Goal: Task Accomplishment & Management: Use online tool/utility

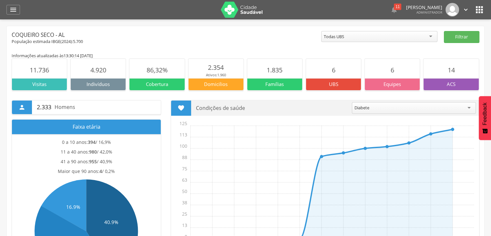
click at [255, 14] on img at bounding box center [242, 10] width 42 height 16
click at [401, 6] on div "11" at bounding box center [397, 7] width 7 height 6
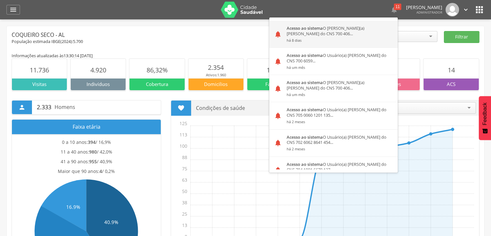
click at [361, 32] on div "Acesso ao sistema O Usuário(a) Isabelle Christine Gomes da Rocha Araujo do CNS …" at bounding box center [340, 34] width 116 height 27
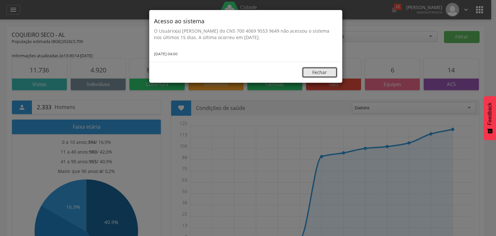
drag, startPoint x: 322, startPoint y: 68, endPoint x: 327, endPoint y: 68, distance: 5.2
click at [322, 68] on button "Fechar" at bounding box center [320, 72] width 36 height 11
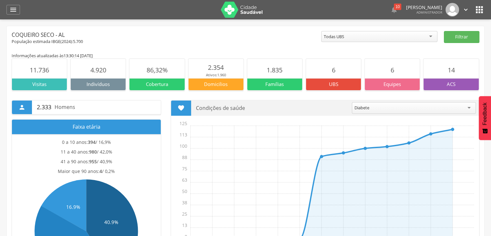
drag, startPoint x: 12, startPoint y: 36, endPoint x: 70, endPoint y: 37, distance: 58.2
click at [61, 31] on div "Coqueiro Seco - AL" at bounding box center [167, 35] width 310 height 8
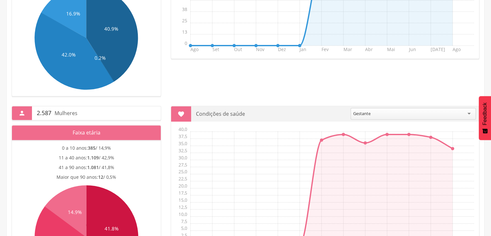
scroll to position [194, 0]
click at [375, 112] on div "Gestante" at bounding box center [413, 114] width 125 height 12
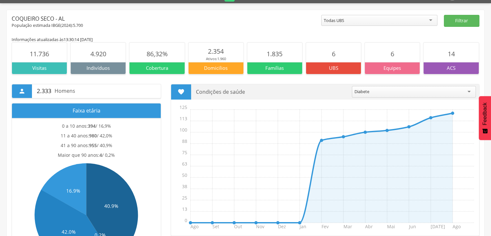
scroll to position [0, 0]
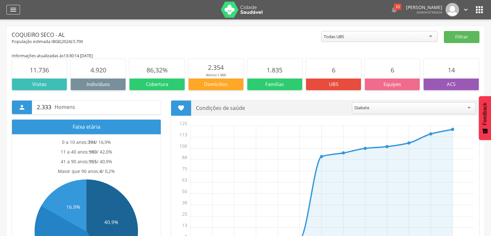
click at [15, 10] on icon "" at bounding box center [13, 10] width 8 height 8
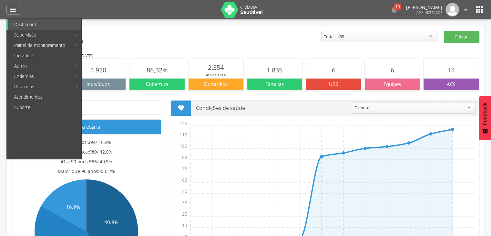
click at [240, 40] on div "População estimada IBGE( 2024 ): 5.700" at bounding box center [167, 42] width 310 height 6
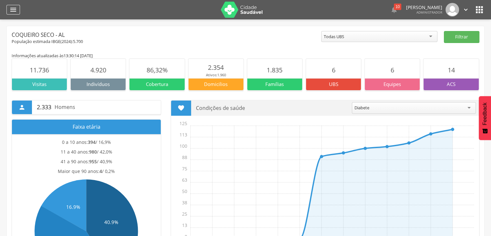
click at [15, 9] on icon "" at bounding box center [13, 10] width 8 height 8
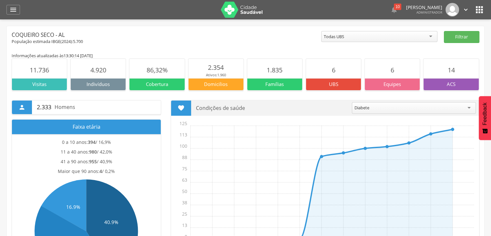
click at [249, 10] on img at bounding box center [242, 10] width 42 height 16
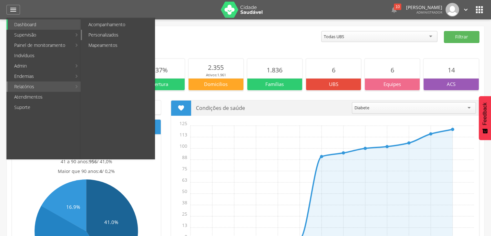
click at [114, 33] on link "Personalizados" at bounding box center [118, 35] width 73 height 10
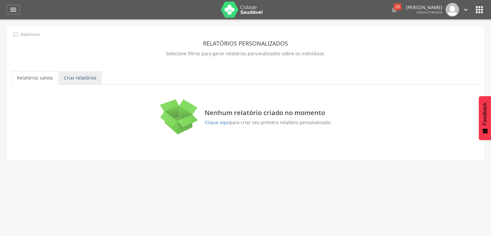
click at [87, 77] on link "Criar relatórios" at bounding box center [80, 78] width 43 height 14
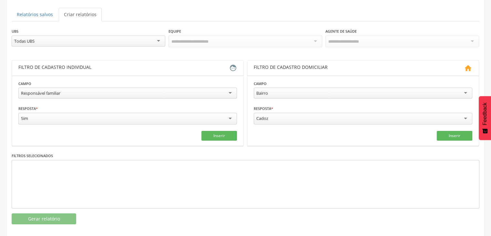
scroll to position [64, 0]
drag, startPoint x: 26, startPoint y: 65, endPoint x: 113, endPoint y: 62, distance: 86.6
click at [113, 63] on div "Filtro de cadastro individual" at bounding box center [123, 67] width 211 height 8
click at [108, 68] on div "Filtro de cadastro individual" at bounding box center [123, 67] width 211 height 8
drag, startPoint x: 18, startPoint y: 62, endPoint x: 89, endPoint y: 79, distance: 73.0
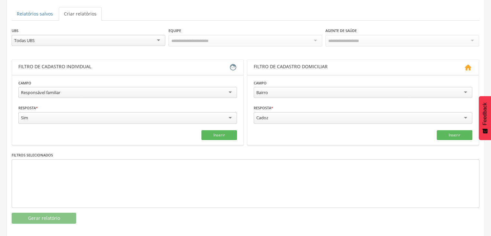
click at [90, 66] on header "Filtro de cadastro individual " at bounding box center [128, 67] width 232 height 15
click at [76, 94] on div "Responsável familiar" at bounding box center [127, 92] width 219 height 11
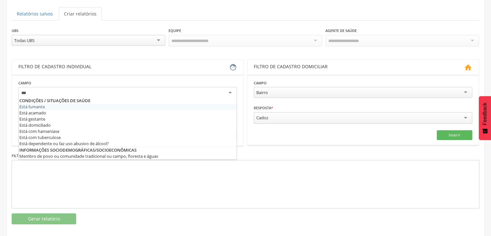
scroll to position [0, 0]
type input "****"
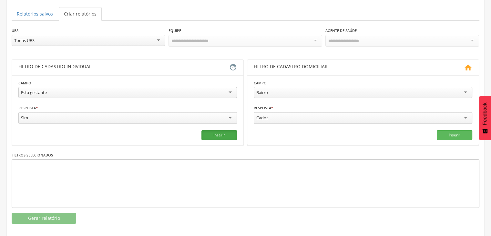
click at [221, 133] on button "Inserir" at bounding box center [220, 135] width 36 height 10
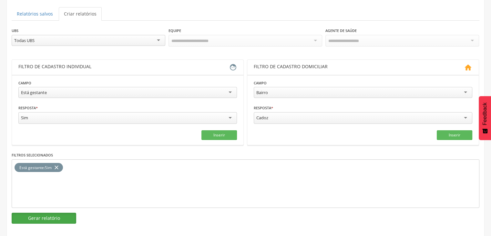
click at [47, 219] on button "Gerar relatório" at bounding box center [44, 218] width 65 height 11
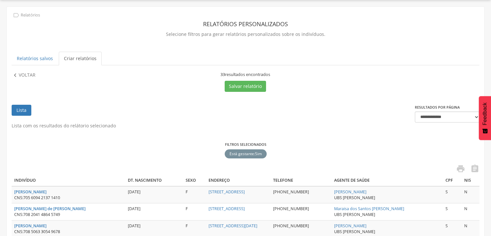
scroll to position [64, 0]
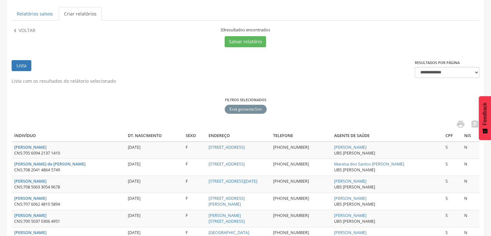
drag, startPoint x: 220, startPoint y: 31, endPoint x: 287, endPoint y: 49, distance: 69.8
click at [278, 28] on div "33 resultados encontrados" at bounding box center [245, 30] width 232 height 6
click at [292, 61] on ul "Lista" at bounding box center [214, 69] width 404 height 18
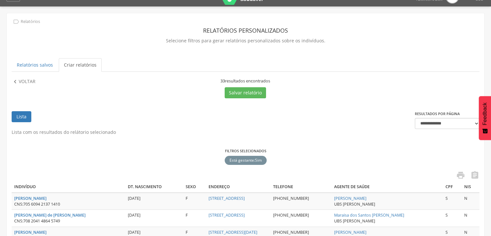
scroll to position [0, 0]
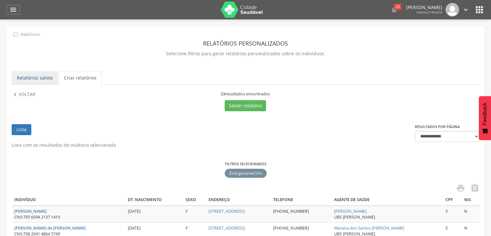
click at [46, 74] on link "Relatórios salvos" at bounding box center [35, 78] width 47 height 14
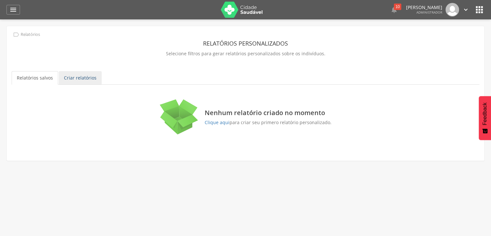
click at [67, 75] on link "Criar relatórios" at bounding box center [80, 78] width 43 height 14
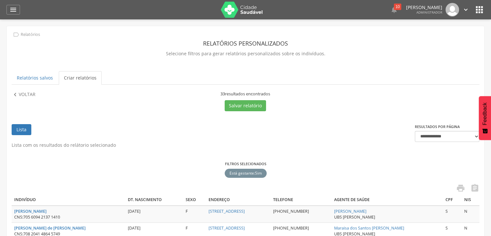
click at [21, 94] on p "Voltar" at bounding box center [27, 94] width 17 height 7
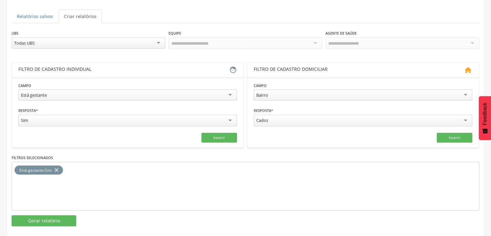
scroll to position [67, 0]
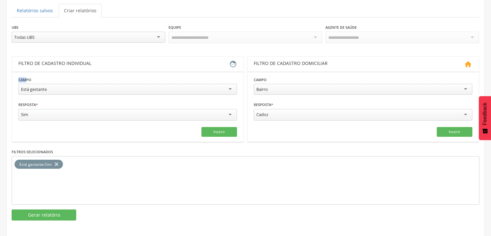
drag, startPoint x: 19, startPoint y: 78, endPoint x: 28, endPoint y: 78, distance: 9.0
click at [26, 78] on label "Campo" at bounding box center [24, 79] width 13 height 5
drag, startPoint x: 31, startPoint y: 77, endPoint x: 28, endPoint y: 77, distance: 3.2
click at [31, 77] on div "**********" at bounding box center [127, 86] width 219 height 20
click at [31, 88] on div "Está gestante" at bounding box center [34, 89] width 26 height 6
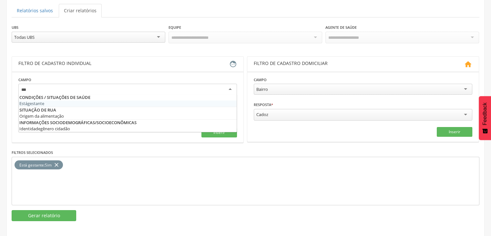
scroll to position [0, 0]
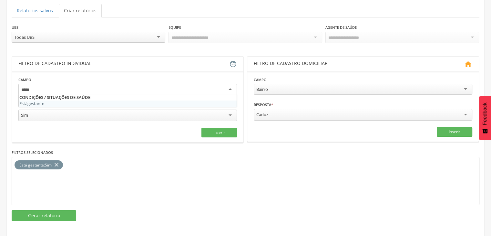
type input "******"
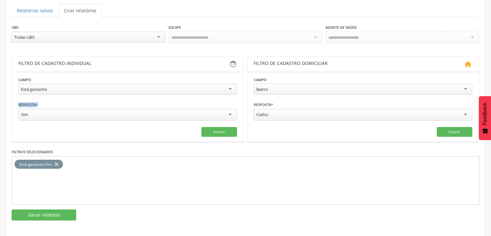
drag, startPoint x: 18, startPoint y: 103, endPoint x: 38, endPoint y: 102, distance: 19.8
click at [38, 102] on label "Resposta *" at bounding box center [27, 104] width 19 height 5
click at [53, 98] on fieldset "**********" at bounding box center [127, 106] width 219 height 60
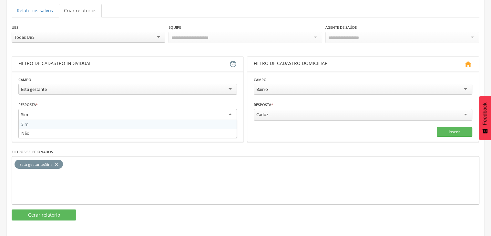
click at [30, 112] on div "Sim" at bounding box center [127, 115] width 219 height 12
click at [26, 121] on fieldset "**********" at bounding box center [127, 106] width 219 height 60
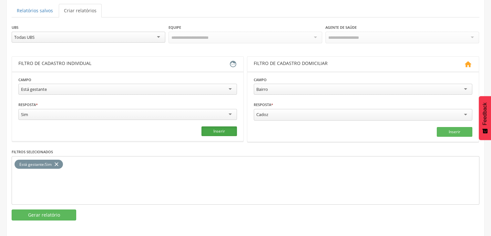
click at [213, 132] on button "Inserir" at bounding box center [220, 131] width 36 height 10
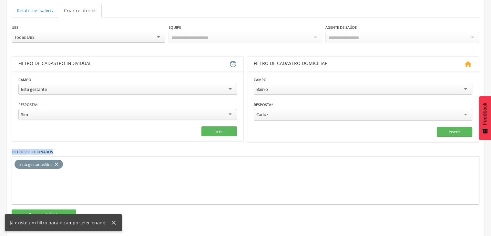
drag, startPoint x: 10, startPoint y: 149, endPoint x: 57, endPoint y: 150, distance: 46.5
click at [57, 150] on div "**********" at bounding box center [246, 92] width 478 height 266
drag, startPoint x: 44, startPoint y: 181, endPoint x: 50, endPoint y: 180, distance: 6.7
click at [44, 181] on div "Está gestante : Sim close" at bounding box center [246, 180] width 468 height 48
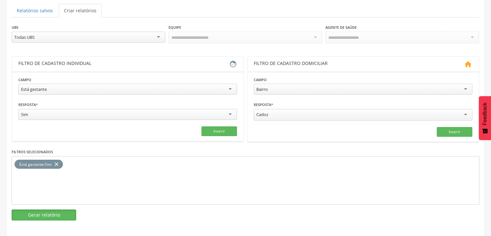
click at [37, 212] on button "Gerar relatório" at bounding box center [44, 214] width 65 height 11
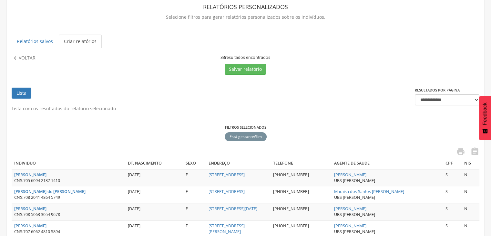
scroll to position [36, 0]
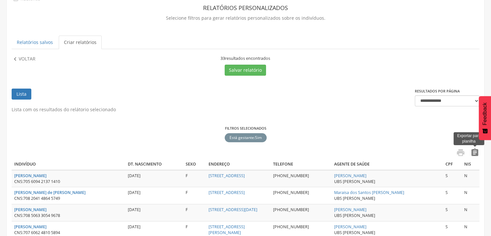
click at [474, 150] on icon "" at bounding box center [475, 152] width 9 height 9
click at [212, 99] on ul "Lista" at bounding box center [214, 97] width 404 height 18
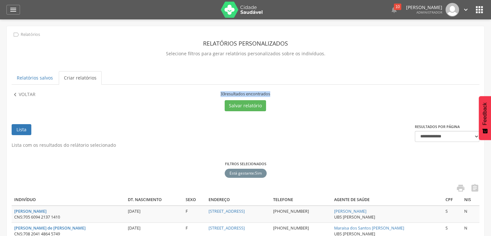
drag, startPoint x: 219, startPoint y: 95, endPoint x: 268, endPoint y: 92, distance: 49.8
click at [268, 92] on div "33 resultados encontrados" at bounding box center [245, 94] width 232 height 6
click at [186, 93] on div "33 resultados encontrados" at bounding box center [245, 94] width 232 height 6
click at [221, 92] on span "33" at bounding box center [223, 93] width 5 height 5
click at [209, 97] on div "33 resultados encontrados Salvar relatório" at bounding box center [245, 101] width 232 height 20
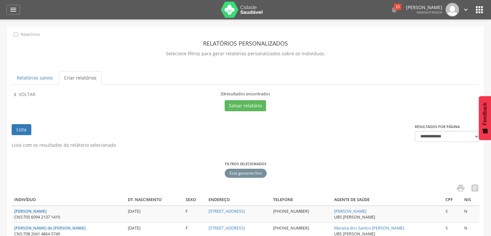
drag, startPoint x: 216, startPoint y: 93, endPoint x: 273, endPoint y: 92, distance: 56.6
click at [273, 92] on div "33 resultados encontrados" at bounding box center [245, 94] width 232 height 6
click at [203, 106] on div "Salvar relatório" at bounding box center [245, 105] width 232 height 11
drag, startPoint x: 218, startPoint y: 96, endPoint x: 279, endPoint y: 92, distance: 61.2
click at [269, 97] on div "33 resultados encontrados Salvar relatório" at bounding box center [245, 101] width 232 height 20
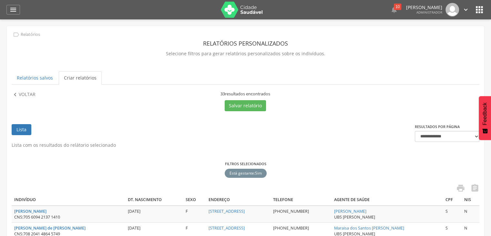
click at [217, 131] on ul "Lista" at bounding box center [214, 133] width 404 height 18
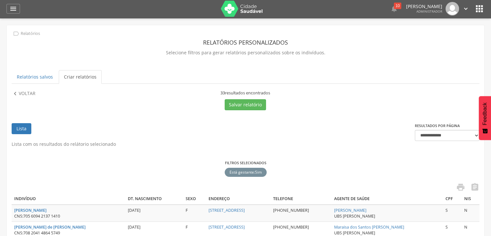
scroll to position [1, 0]
click at [210, 136] on ul "Lista" at bounding box center [214, 132] width 404 height 18
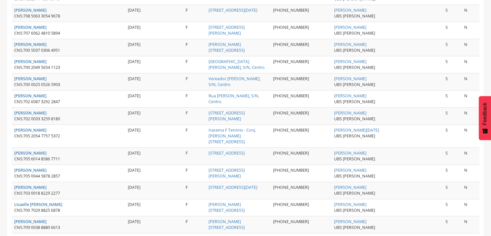
drag, startPoint x: 39, startPoint y: 118, endPoint x: 49, endPoint y: 118, distance: 10.3
click at [39, 118] on span "702 0033 3259 8180" at bounding box center [41, 118] width 37 height 5
click at [60, 118] on span "702 0033 3259 8180" at bounding box center [41, 118] width 37 height 5
drag, startPoint x: 60, startPoint y: 117, endPoint x: 23, endPoint y: 119, distance: 37.2
click at [23, 119] on div "CNS: 702 0033 3259 8180" at bounding box center [68, 119] width 109 height 6
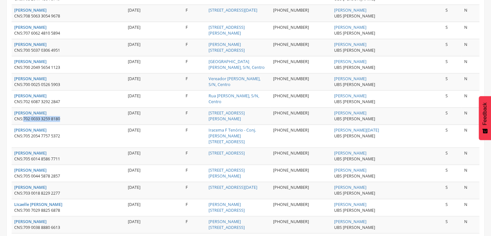
click at [23, 120] on div "CNS: 702 0033 3259 8180" at bounding box center [68, 119] width 109 height 6
drag, startPoint x: 63, startPoint y: 117, endPoint x: 25, endPoint y: 118, distance: 38.5
click at [25, 118] on div "CNS: 702 0033 3259 8180" at bounding box center [68, 119] width 109 height 6
copy span "702 0033 3259 8180"
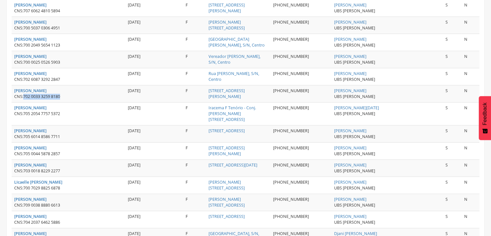
scroll to position [258, 0]
click at [64, 98] on td "Iasmin dos Santos Oliveira CNS: 702 0033 3259 8180" at bounding box center [69, 93] width 114 height 17
click at [66, 98] on td "Iasmin dos Santos Oliveira CNS: 702 0033 3259 8180" at bounding box center [69, 93] width 114 height 17
click at [30, 95] on span "702 0033 3259 8180" at bounding box center [41, 95] width 37 height 5
drag, startPoint x: 26, startPoint y: 94, endPoint x: 84, endPoint y: 91, distance: 57.9
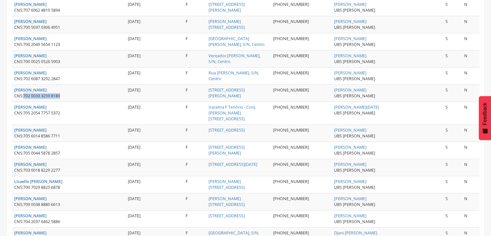
click at [63, 95] on div "CNS: 702 0033 3259 8180" at bounding box center [68, 96] width 109 height 6
copy span "702 0033 3259 8180"
click at [38, 88] on strong "Iasmin dos Santos Oliveira" at bounding box center [30, 89] width 32 height 5
type input "**********"
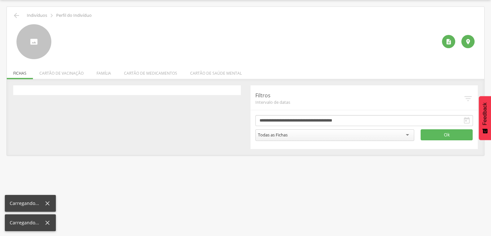
scroll to position [19, 0]
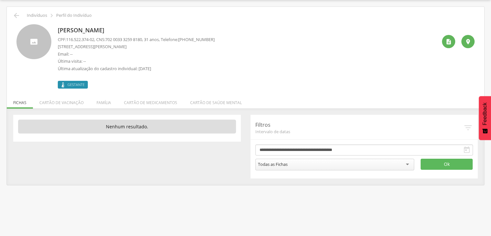
click at [105, 80] on div "Gestante" at bounding box center [136, 82] width 157 height 14
drag, startPoint x: 87, startPoint y: 87, endPoint x: 64, endPoint y: 86, distance: 22.7
click at [64, 86] on label "Gestante" at bounding box center [73, 85] width 30 height 8
click at [112, 82] on div "Gestante" at bounding box center [136, 82] width 157 height 14
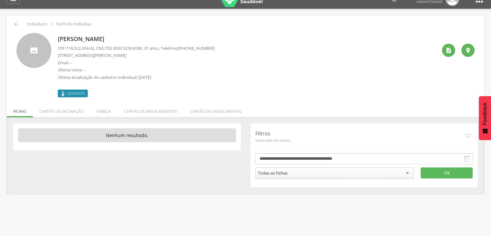
scroll to position [0, 0]
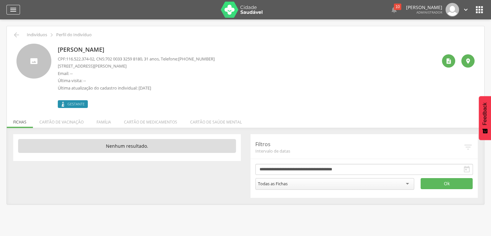
click at [12, 10] on icon "" at bounding box center [13, 10] width 8 height 8
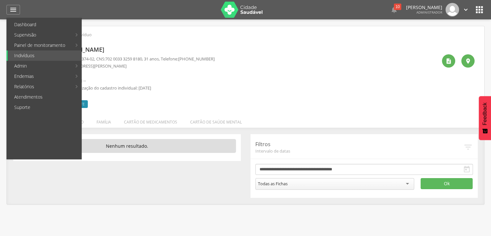
click at [113, 38] on link "Personalizados" at bounding box center [118, 35] width 73 height 10
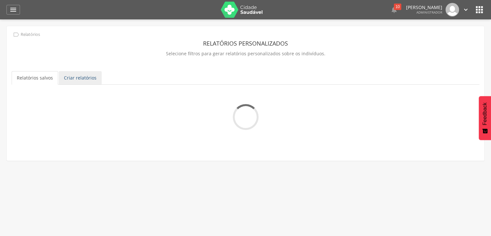
click at [74, 77] on link "Criar relatórios" at bounding box center [80, 78] width 43 height 14
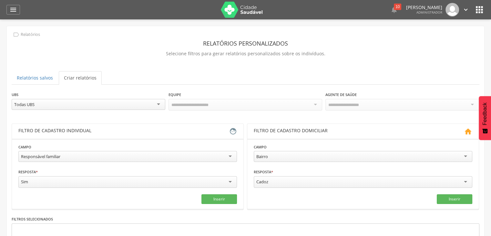
click at [217, 7] on link at bounding box center [242, 10] width 52 height 16
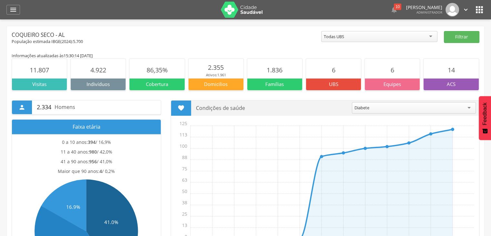
click at [482, 11] on icon "" at bounding box center [480, 10] width 10 height 10
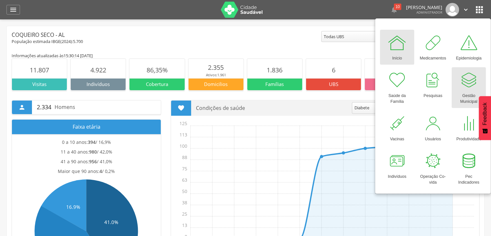
click at [464, 93] on div "Gestão Municipal" at bounding box center [469, 97] width 28 height 15
